Goal: Navigation & Orientation: Find specific page/section

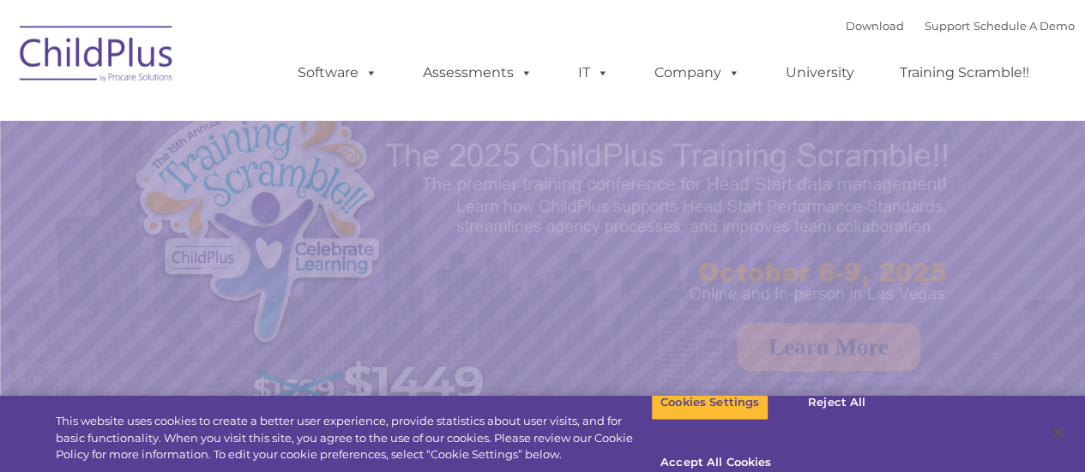
select select "MEDIUM"
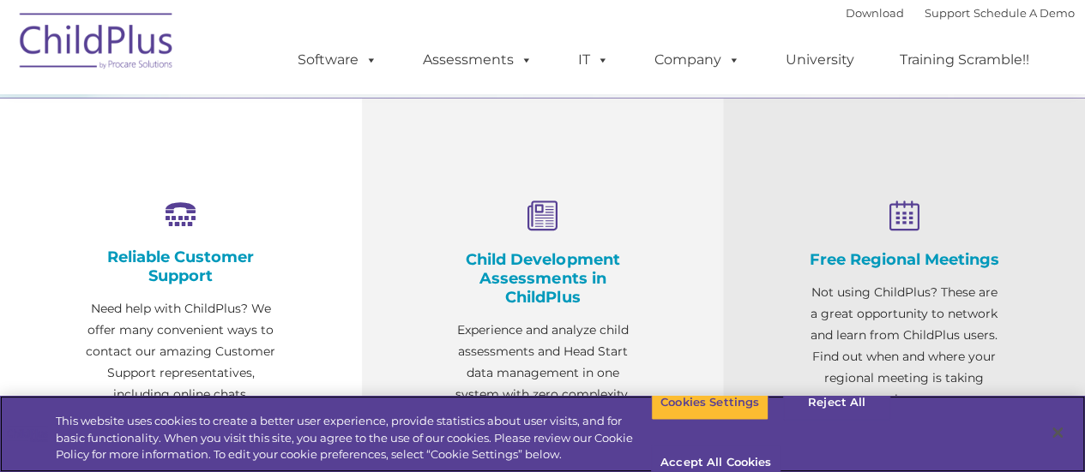
scroll to position [640, 0]
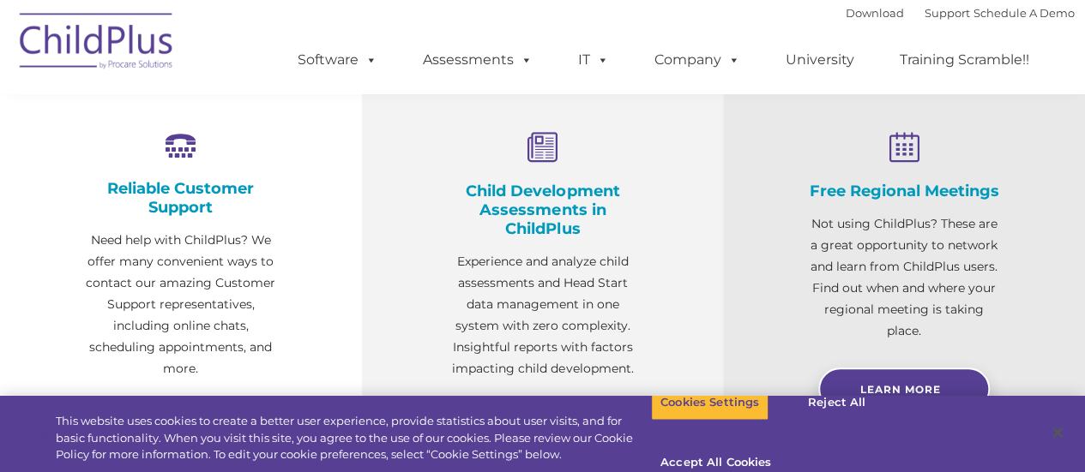
drag, startPoint x: 1046, startPoint y: 3, endPoint x: 685, endPoint y: 232, distance: 427.5
click at [685, 232] on div "Child Development Assessments in ChildPlus Experience and analyze child assessm…" at bounding box center [543, 281] width 362 height 505
drag, startPoint x: 982, startPoint y: 0, endPoint x: 1039, endPoint y: 166, distance: 176.0
click at [1039, 166] on div "Free Regional Meetings Not using ChildPlus? These are a great opportunity to ne…" at bounding box center [904, 281] width 362 height 505
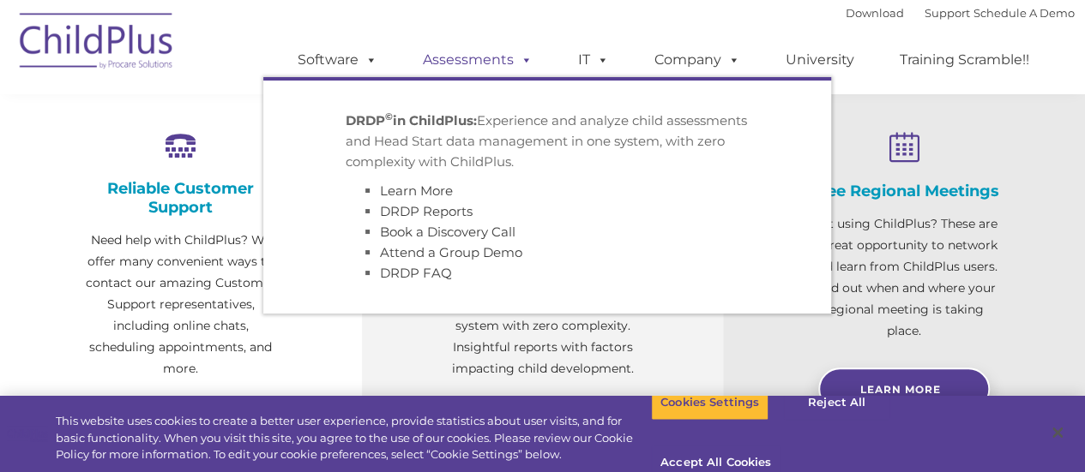
click at [474, 60] on link "Assessments" at bounding box center [478, 60] width 144 height 34
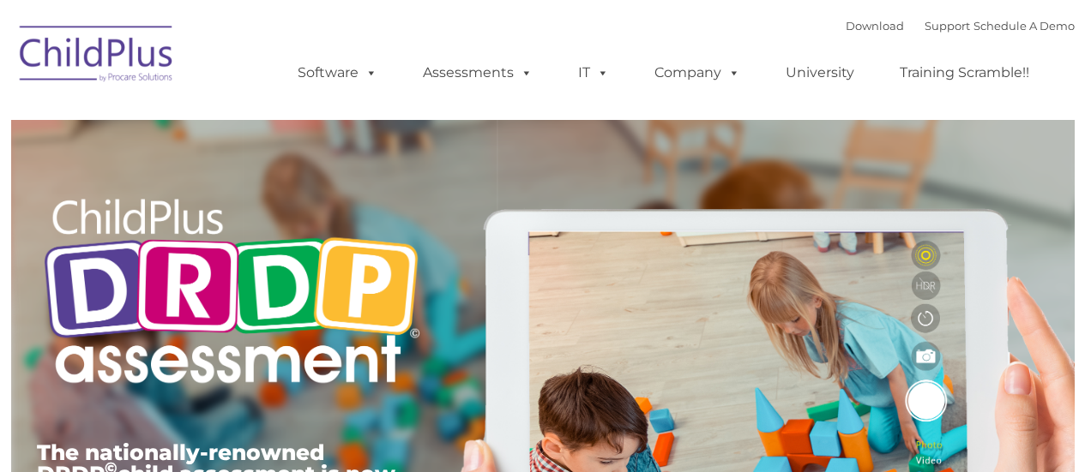
click at [474, 60] on link "Assessments" at bounding box center [478, 73] width 144 height 34
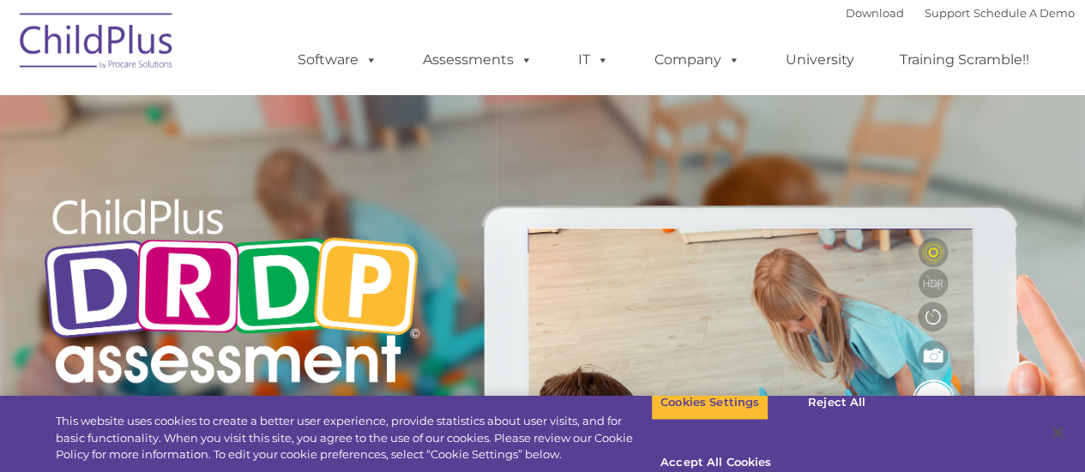
click at [96, 39] on img at bounding box center [96, 44] width 171 height 86
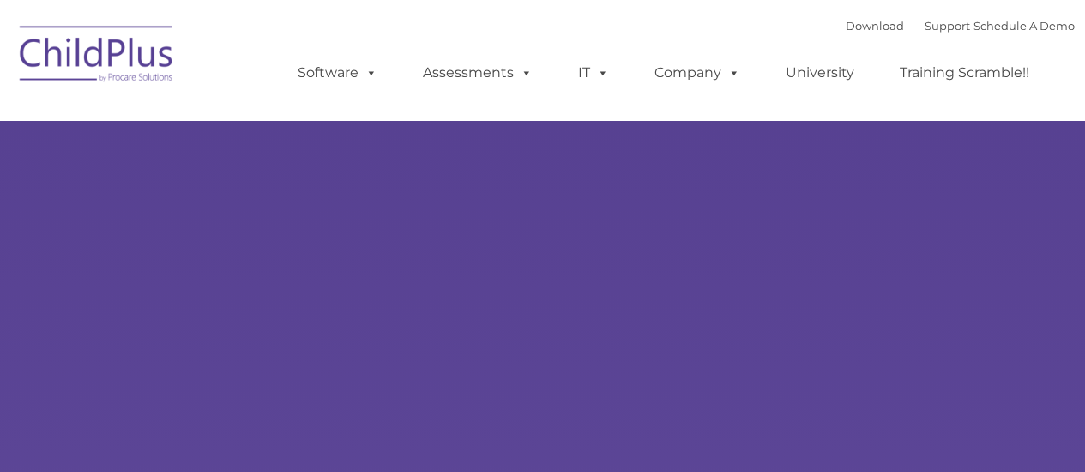
type input ""
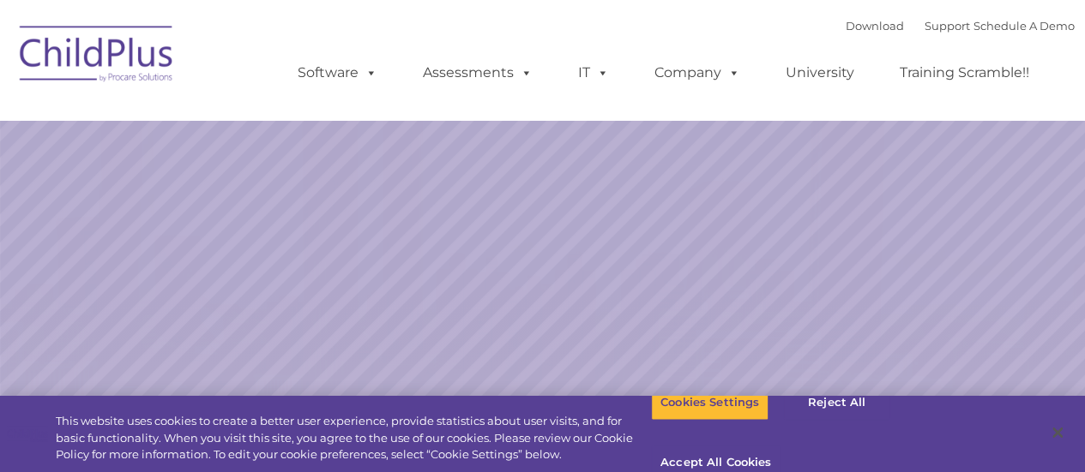
select select "MEDIUM"
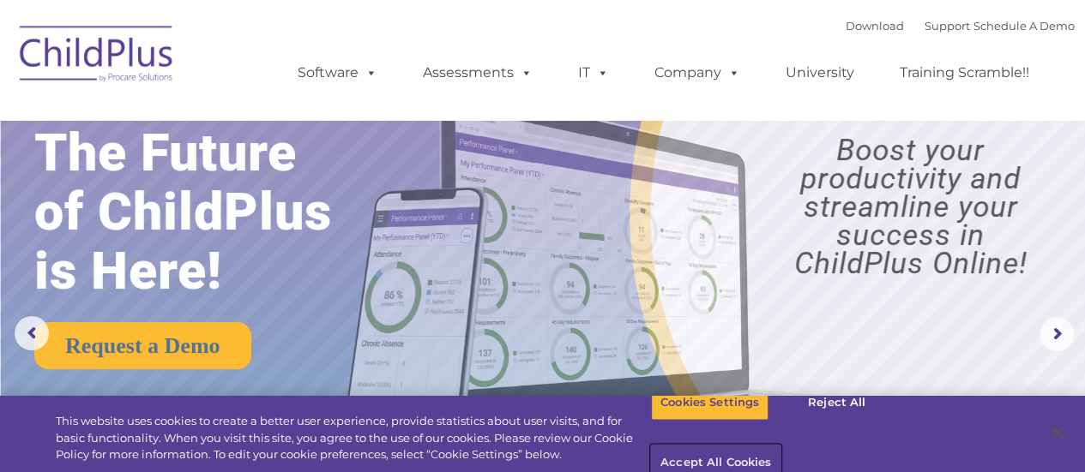
click at [780, 446] on button "Accept All Cookies" at bounding box center [715, 464] width 129 height 36
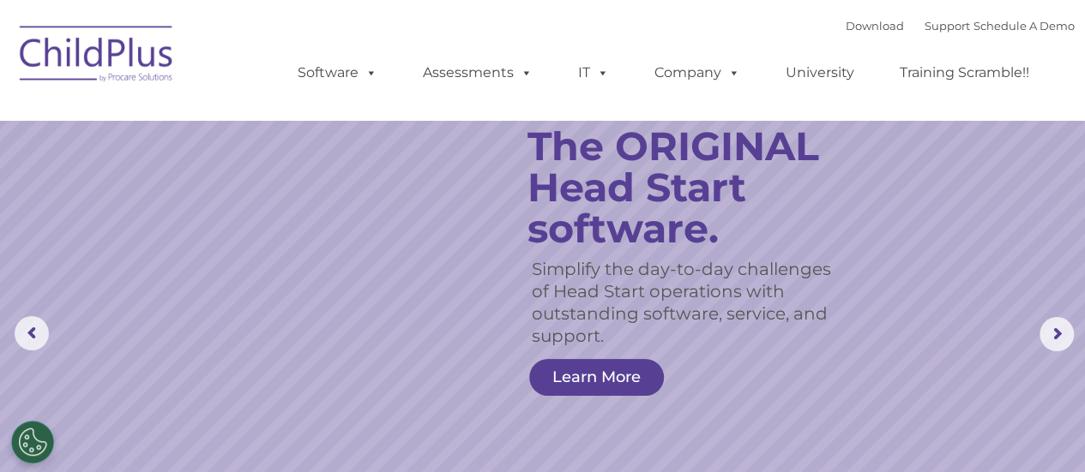
click at [979, 99] on ul "Software ChildPlus: The original and most widely-used Head Start data managemen…" at bounding box center [668, 73] width 811 height 69
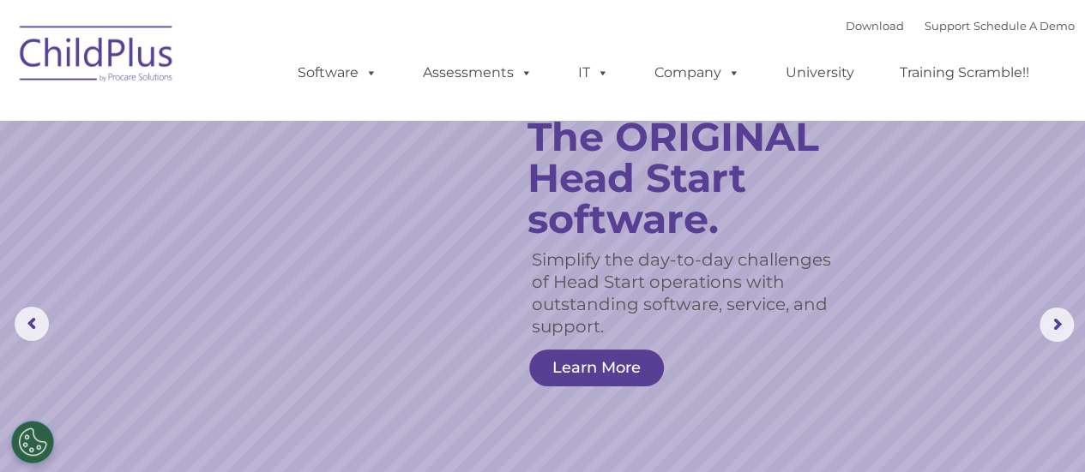
scroll to position [10, 0]
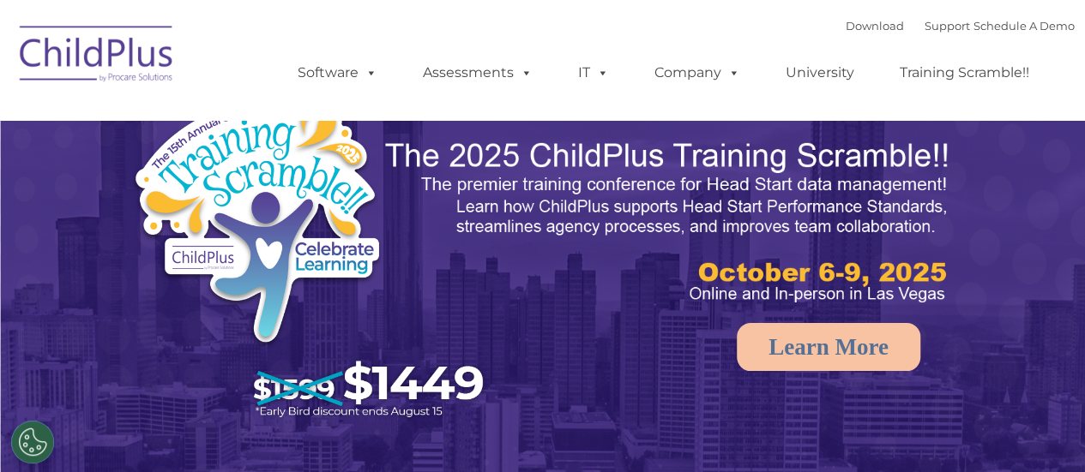
select select "MEDIUM"
click at [845, 26] on link "Download" at bounding box center [874, 26] width 58 height 14
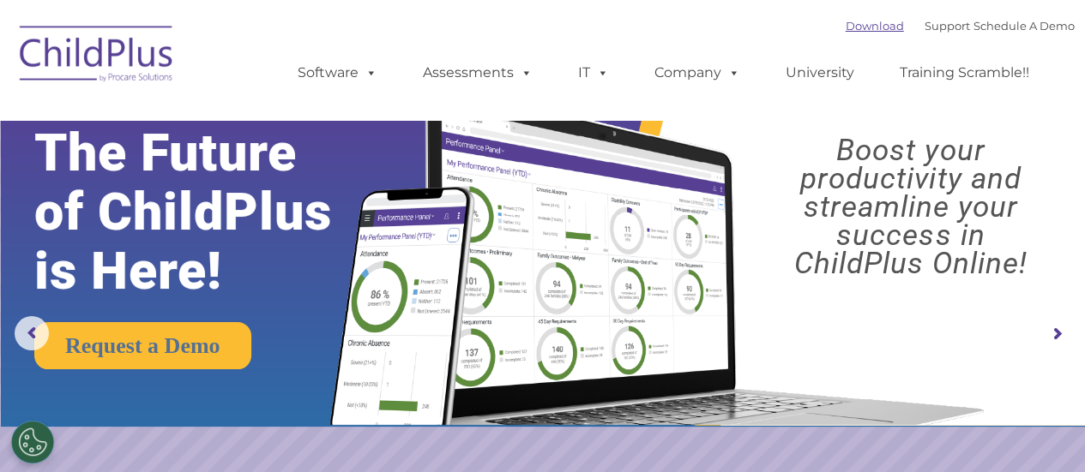
click at [856, 29] on link "Download" at bounding box center [874, 26] width 58 height 14
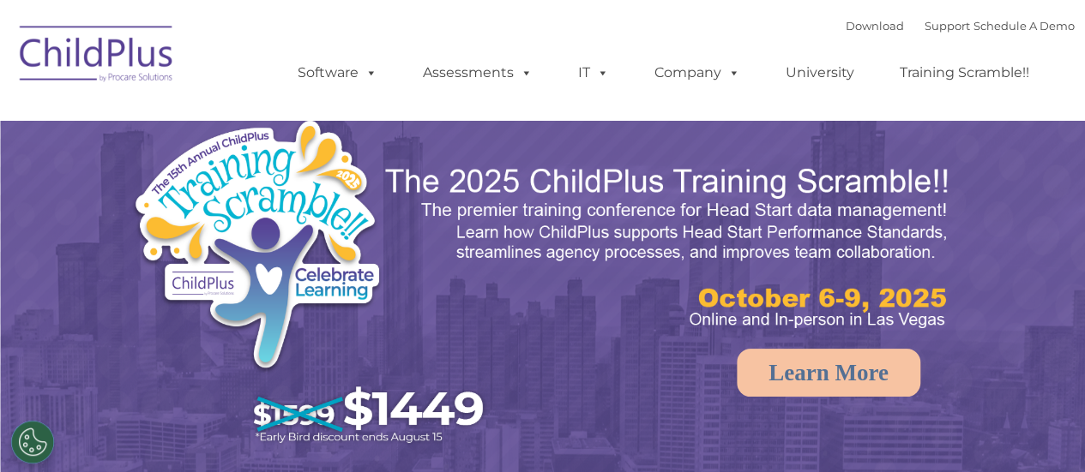
select select "MEDIUM"
